Goal: Task Accomplishment & Management: Use online tool/utility

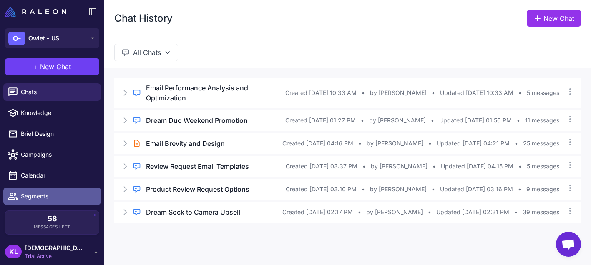
click at [25, 193] on span "Segments" at bounding box center [57, 196] width 73 height 9
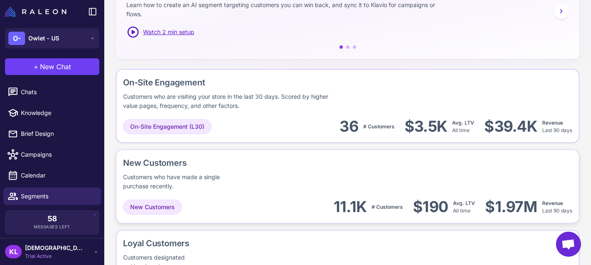
scroll to position [176, 0]
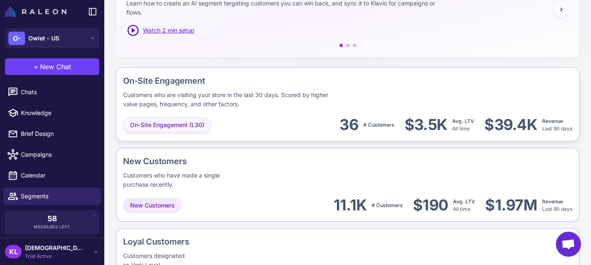
click at [175, 128] on span "On-Site Engagement (L30)" at bounding box center [167, 125] width 74 height 9
click at [365, 93] on div "On-Site Engagement Customers who are visiting your store in the last 30 days. S…" at bounding box center [284, 92] width 323 height 34
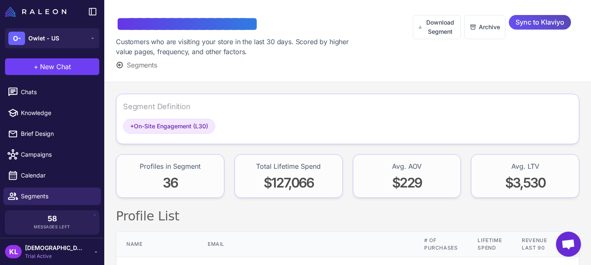
click at [537, 23] on span "Sync to Klaviyo" at bounding box center [540, 22] width 49 height 15
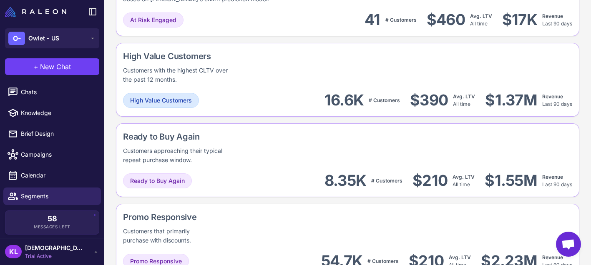
scroll to position [685, 0]
click at [243, 95] on div "High Value Customers 16.6K # Customers $390 Avg. LTV All time $1.37M Revenue La…" at bounding box center [347, 100] width 449 height 19
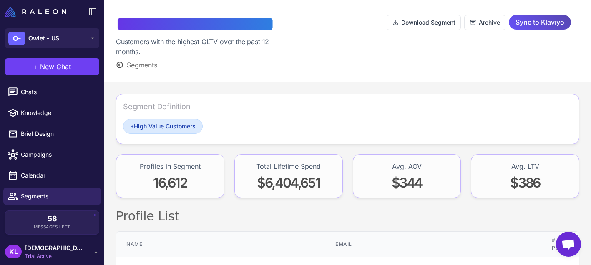
click at [537, 23] on span "Sync to Klaviyo" at bounding box center [540, 22] width 49 height 15
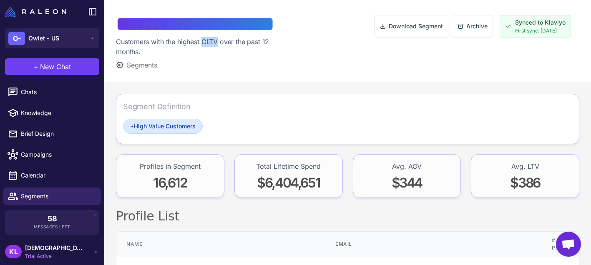
drag, startPoint x: 203, startPoint y: 42, endPoint x: 219, endPoint y: 44, distance: 16.0
click at [219, 44] on div "Customers with the highest CLTV over the past 12 months." at bounding box center [200, 47] width 168 height 20
copy div "CLTV"
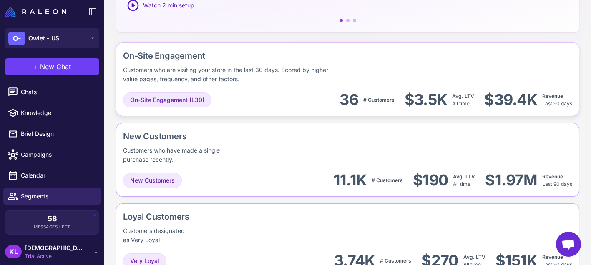
scroll to position [688, 0]
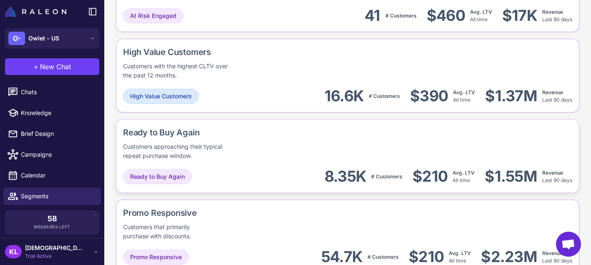
click at [254, 166] on div "Ready to Buy Again Customers approaching their typical repeat purchase window. …" at bounding box center [347, 156] width 463 height 74
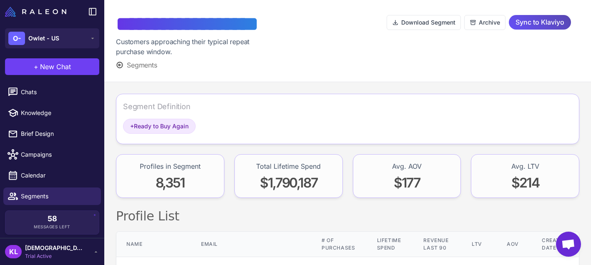
click at [536, 21] on span "Sync to Klaviyo" at bounding box center [540, 22] width 49 height 15
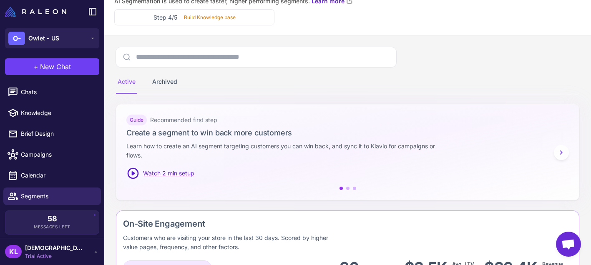
scroll to position [769, 0]
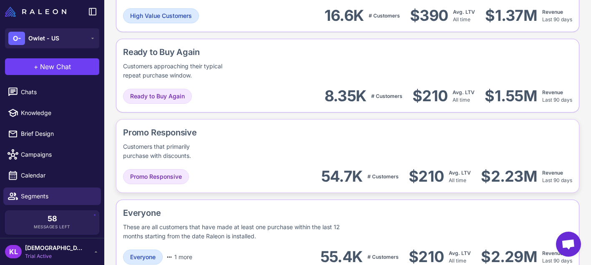
click at [245, 154] on div "Promo Responsive Customers that primarily purchase with discounts." at bounding box center [191, 143] width 136 height 34
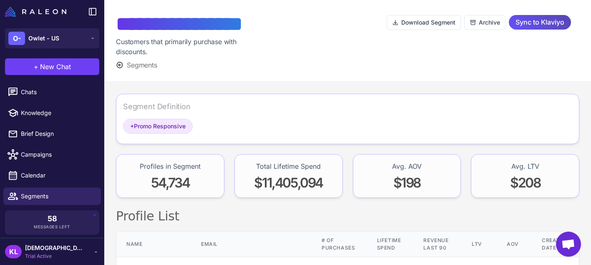
click at [553, 20] on span "Sync to Klaviyo" at bounding box center [540, 22] width 49 height 15
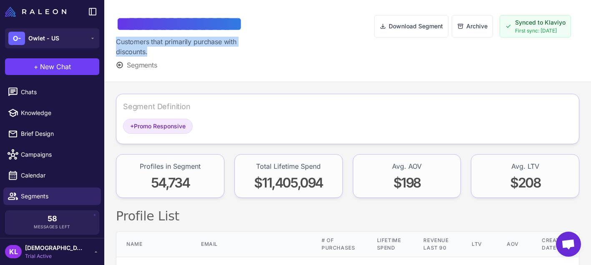
drag, startPoint x: 156, startPoint y: 50, endPoint x: 114, endPoint y: 45, distance: 42.4
click at [114, 45] on div "**********" at bounding box center [347, 41] width 487 height 82
copy div "Customers that primarily purchase with discounts."
